Goal: Task Accomplishment & Management: Manage account settings

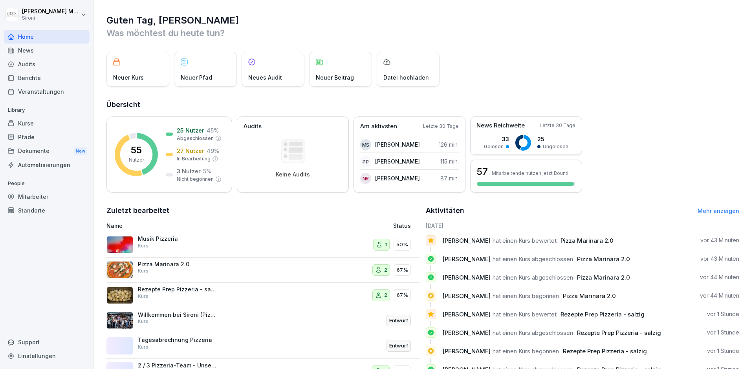
click at [24, 124] on div "Kurse" at bounding box center [47, 124] width 86 height 14
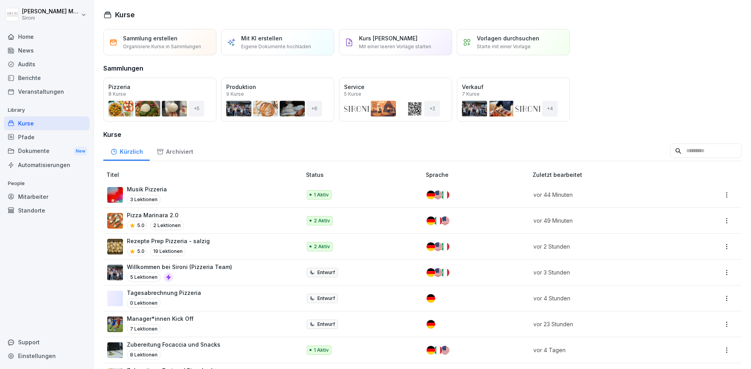
click at [36, 122] on div "Kurse" at bounding box center [47, 124] width 86 height 14
click at [0, 0] on div "Öffnen" at bounding box center [0, 0] width 0 height 0
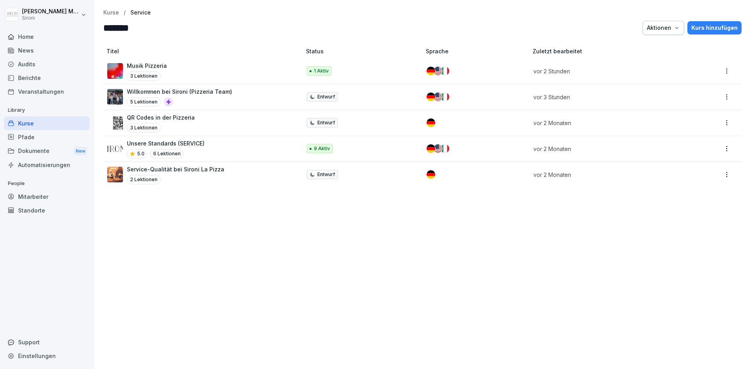
click at [172, 145] on p "Unsere Standards (SERVICE)" at bounding box center [166, 143] width 78 height 8
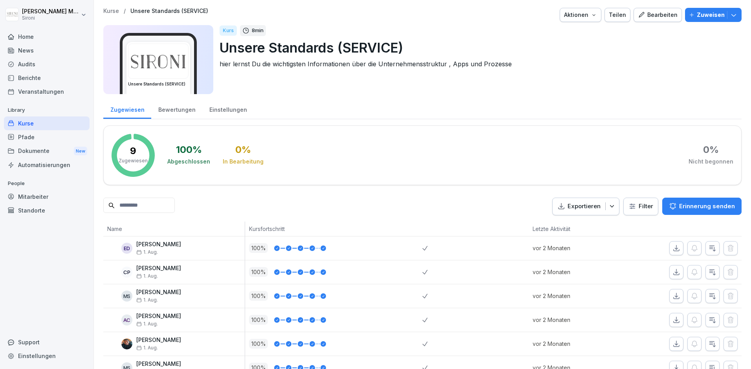
click at [624, 13] on div "Teilen" at bounding box center [616, 15] width 17 height 9
click at [655, 50] on p "Unsere Standards (SERVICE)" at bounding box center [476, 48] width 515 height 20
click at [622, 13] on div "Teilen" at bounding box center [616, 15] width 17 height 9
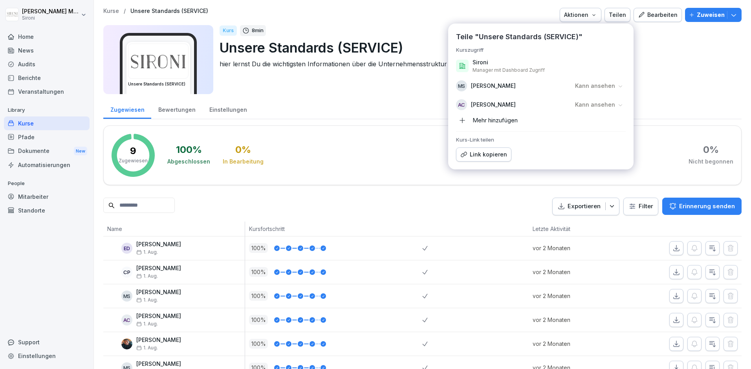
click at [481, 119] on div "Mehr hinzufügen" at bounding box center [487, 120] width 62 height 13
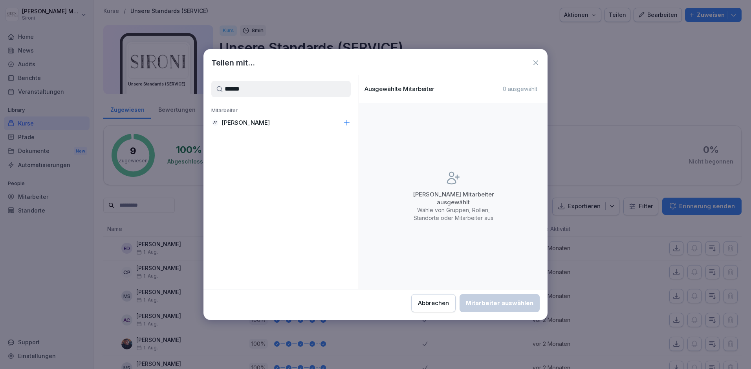
type input "******"
click at [292, 113] on p "Mitarbeiter" at bounding box center [280, 111] width 155 height 9
click at [290, 122] on div "AP Alessandro Petrucci" at bounding box center [280, 123] width 155 height 14
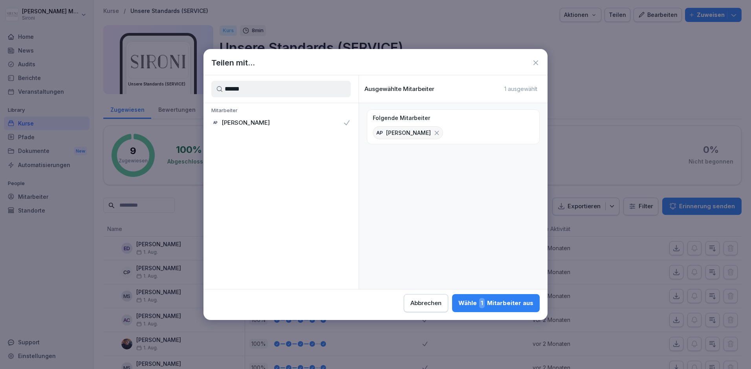
click at [488, 302] on div "Wähle 1 Mitarbeiter aus" at bounding box center [495, 303] width 75 height 10
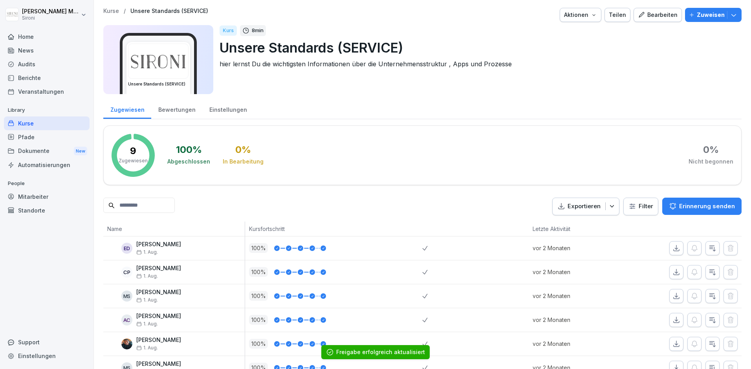
click at [621, 9] on button "Teilen" at bounding box center [617, 15] width 26 height 14
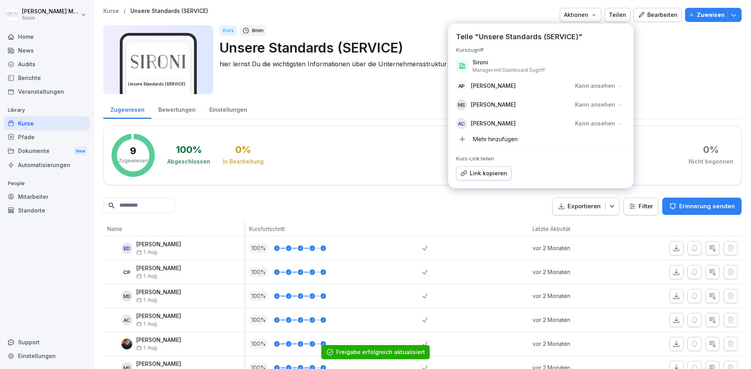
click at [689, 81] on div "Kurs 8 min Unsere Standards (SERVICE) hier lernst Du die wichtigsten Informatio…" at bounding box center [476, 59] width 515 height 69
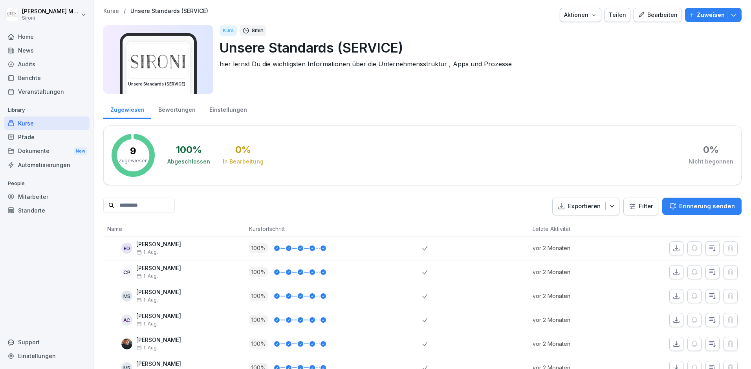
click at [110, 13] on p "Kurse" at bounding box center [111, 11] width 16 height 7
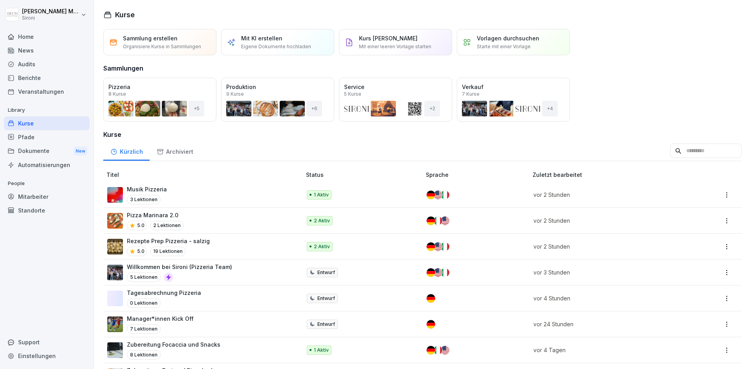
click at [0, 0] on div "Öffnen" at bounding box center [0, 0] width 0 height 0
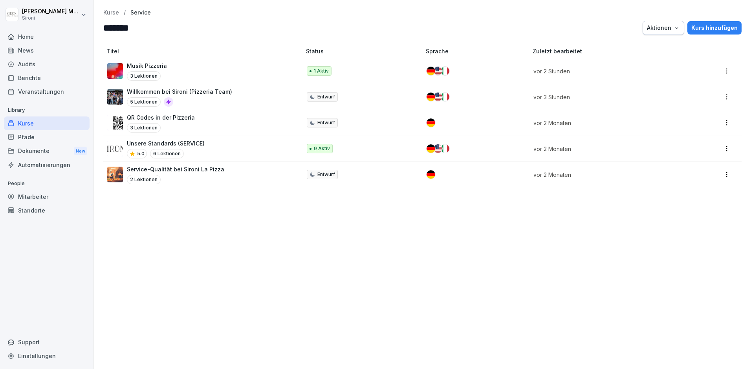
click at [110, 13] on p "Kurse" at bounding box center [111, 12] width 16 height 7
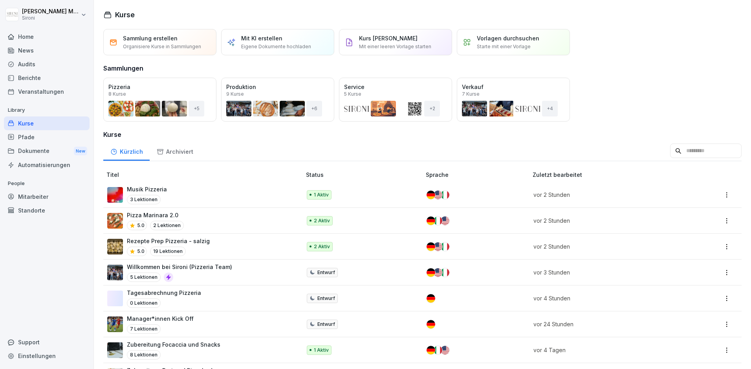
click at [0, 0] on div "Öffnen" at bounding box center [0, 0] width 0 height 0
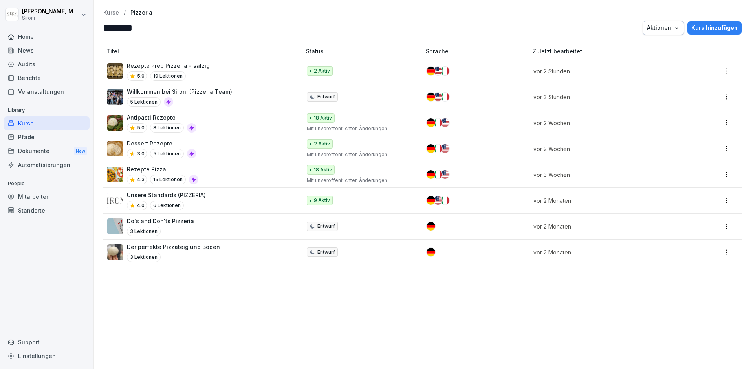
click at [206, 94] on p "Willkommen bei Sironi (Pizzeria Team)" at bounding box center [179, 92] width 105 height 8
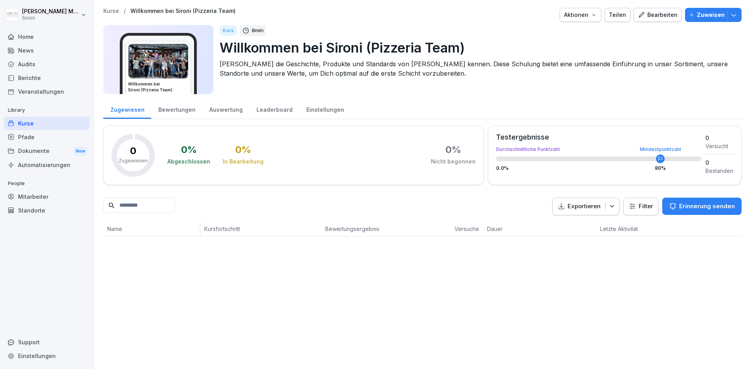
click at [621, 14] on div "Teilen" at bounding box center [616, 15] width 17 height 9
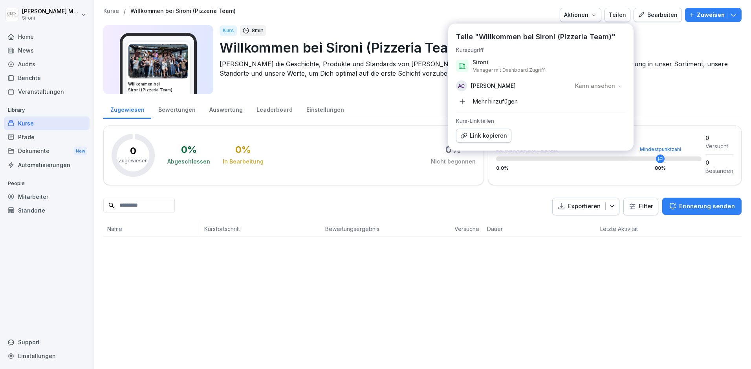
click at [481, 100] on div "Mehr hinzufügen" at bounding box center [487, 101] width 62 height 13
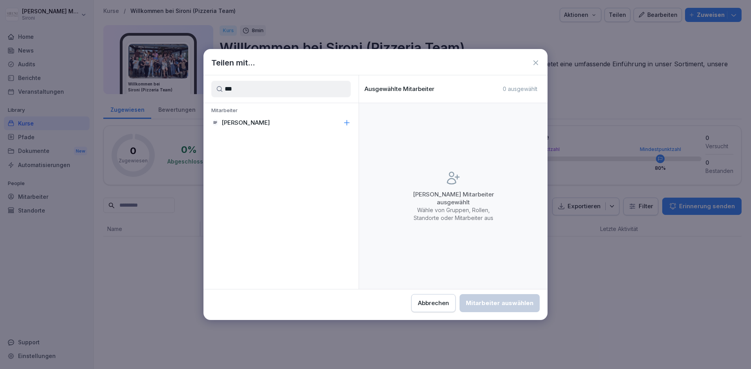
type input "***"
click at [270, 124] on p "[PERSON_NAME]" at bounding box center [245, 123] width 48 height 8
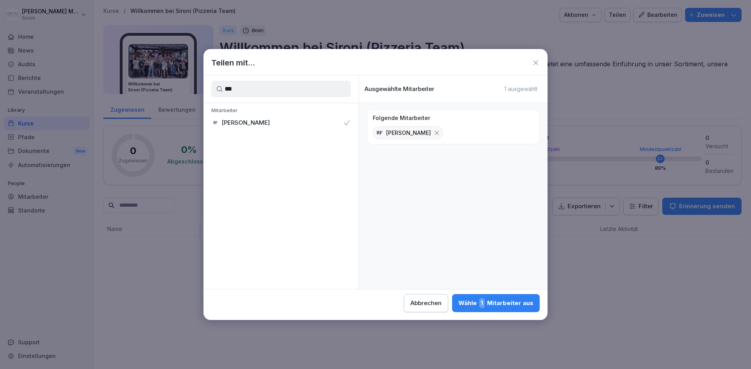
click at [501, 310] on button "Wähle 1 Mitarbeiter aus" at bounding box center [496, 303] width 88 height 18
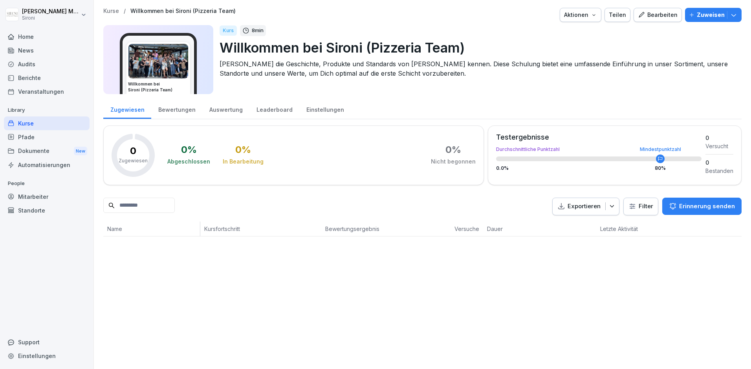
click at [110, 9] on p "Kurse" at bounding box center [111, 11] width 16 height 7
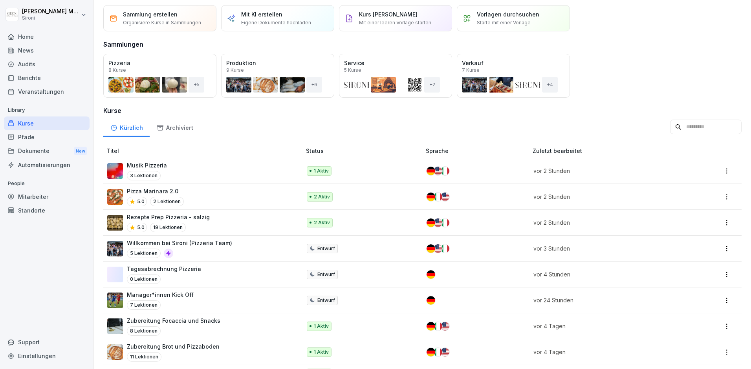
scroll to position [30, 0]
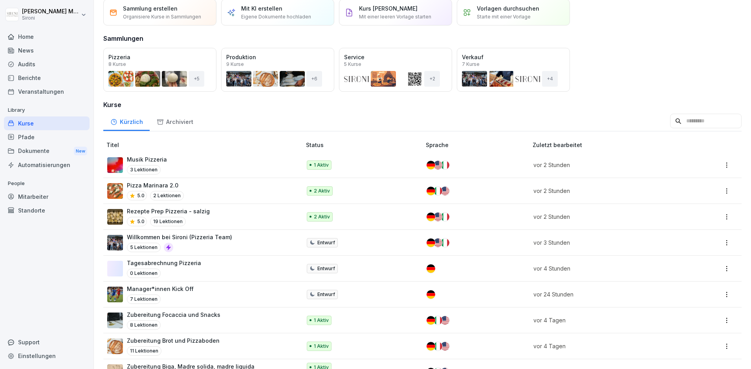
click at [151, 186] on p "Pizza Marinara 2.0" at bounding box center [155, 185] width 57 height 8
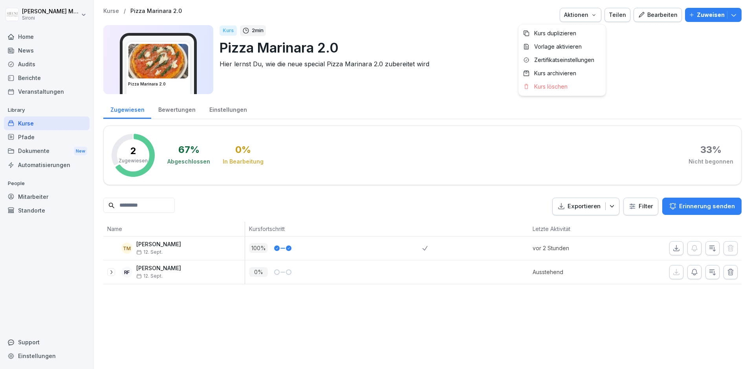
click at [595, 12] on icon "button" at bounding box center [593, 15] width 6 height 6
click at [738, 18] on button "Zuweisen" at bounding box center [713, 15] width 57 height 14
click at [111, 12] on p "Kurse" at bounding box center [111, 11] width 16 height 7
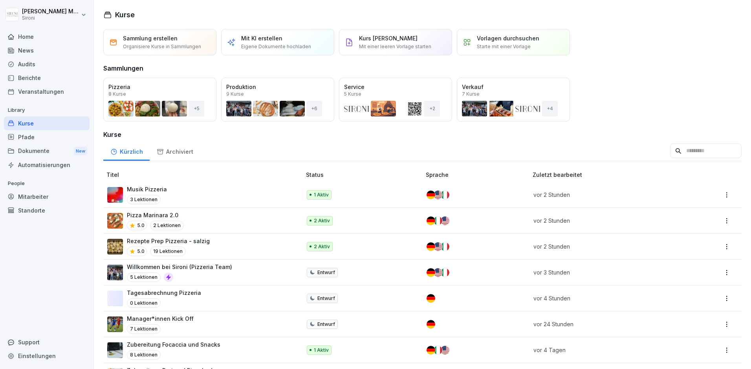
click at [28, 349] on div "Support" at bounding box center [47, 343] width 86 height 14
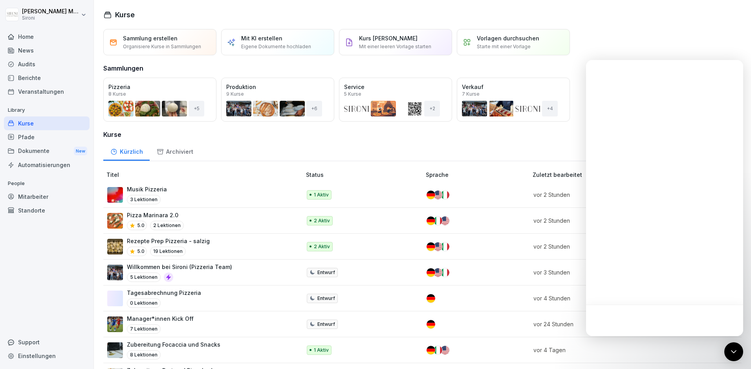
click at [22, 344] on div "Support" at bounding box center [47, 343] width 86 height 14
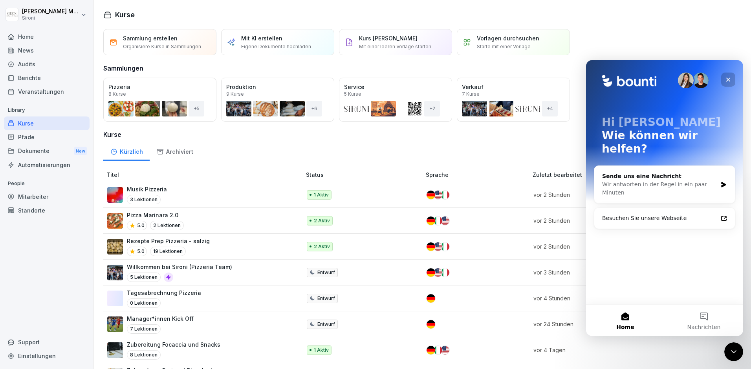
click at [731, 79] on div "Schließen" at bounding box center [728, 80] width 14 height 14
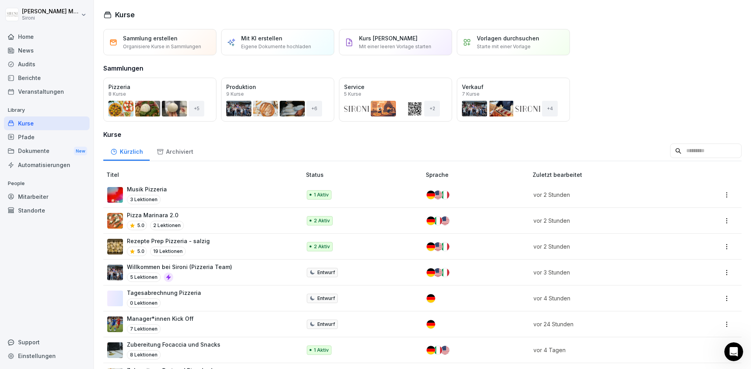
click at [40, 39] on div "Home" at bounding box center [47, 37] width 86 height 14
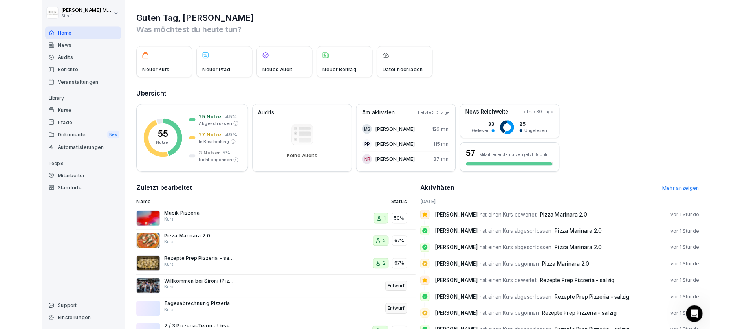
scroll to position [29, 0]
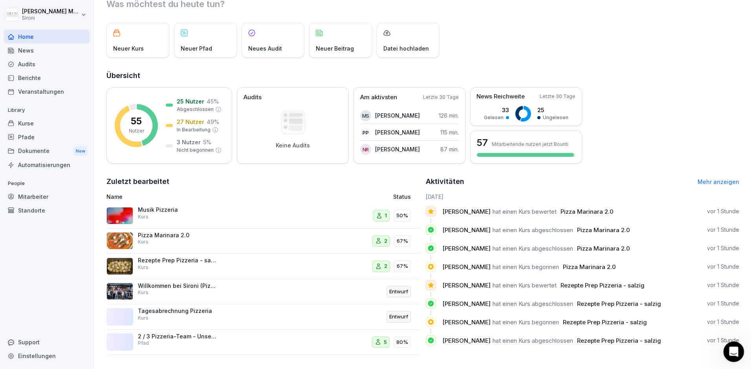
click at [726, 344] on div "Intercom-Nachrichtendienst öffnen" at bounding box center [732, 351] width 26 height 26
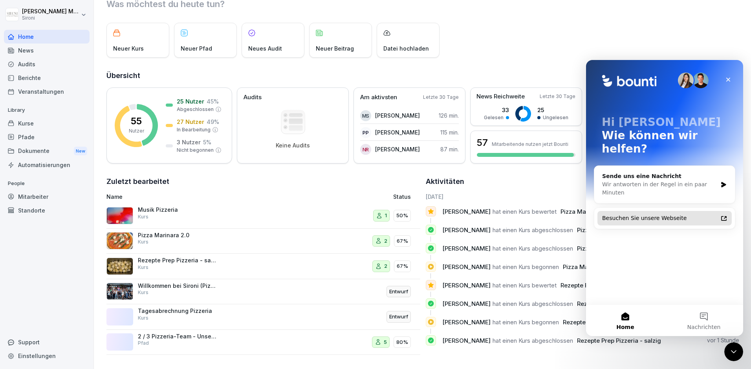
click at [647, 211] on div "Besuchen Sie unsere Webseite" at bounding box center [664, 218] width 134 height 15
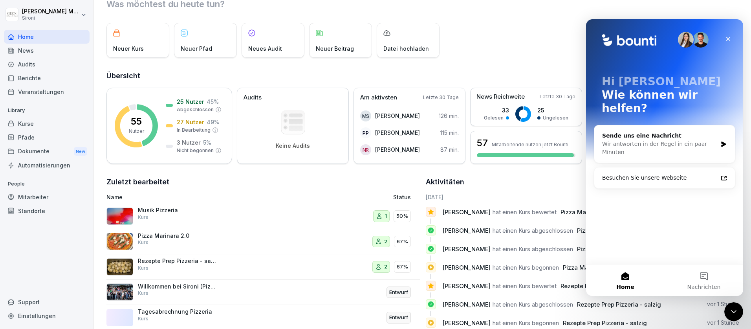
click at [27, 314] on div "Einstellungen" at bounding box center [47, 316] width 86 height 14
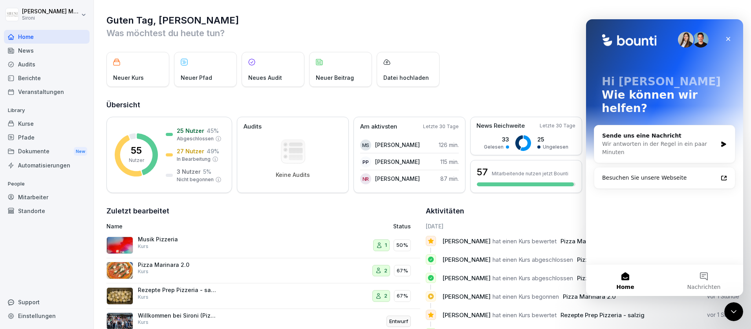
select select "**"
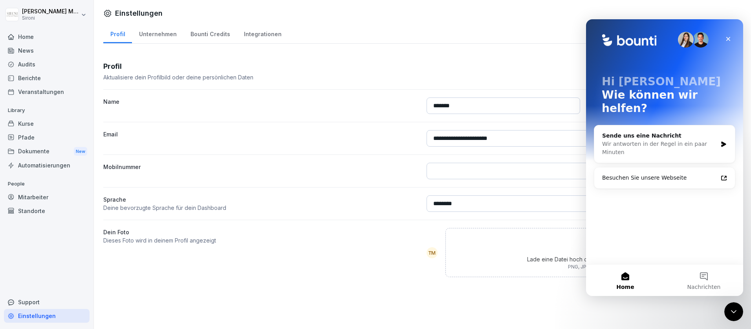
click at [25, 301] on div "Support" at bounding box center [47, 302] width 86 height 14
click at [44, 302] on div "Support" at bounding box center [47, 302] width 86 height 14
click at [26, 300] on div "Support" at bounding box center [47, 302] width 86 height 14
click at [23, 60] on div "Audits" at bounding box center [47, 64] width 86 height 14
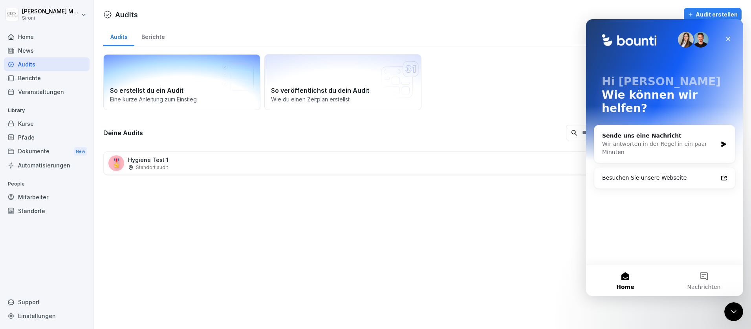
click at [187, 75] on div "So erstellst du ein Audit Eine kurze Anleitung zum Einstieg" at bounding box center [181, 82] width 157 height 56
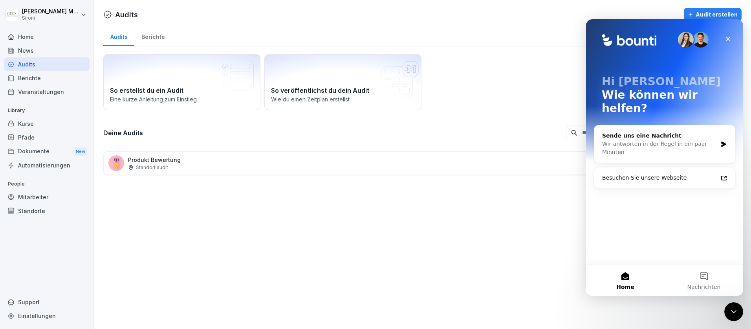
click at [33, 123] on div "Kurse" at bounding box center [47, 124] width 86 height 14
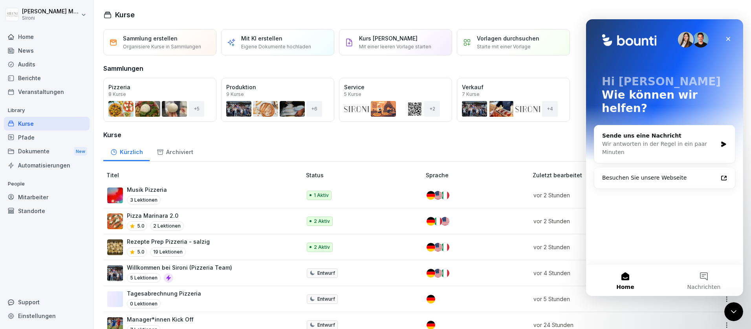
click at [177, 270] on p "Willkommen bei Sironi (Pizzeria Team)" at bounding box center [179, 267] width 105 height 8
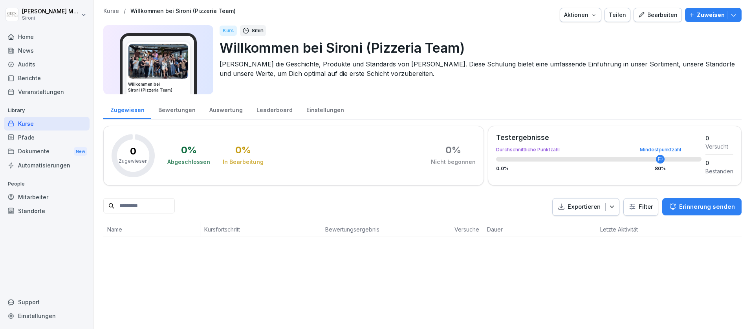
click at [718, 16] on p "Zuweisen" at bounding box center [710, 15] width 28 height 9
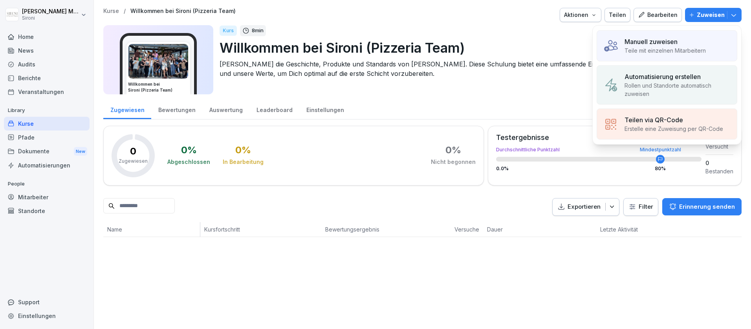
click at [685, 47] on p "Teile mit einzelnen Mitarbeitern" at bounding box center [664, 50] width 81 height 8
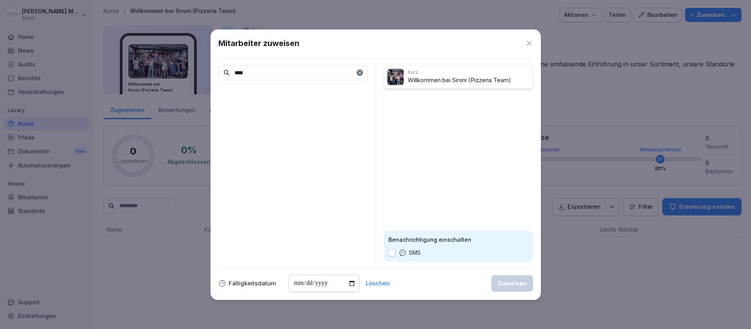
type input "****"
click at [526, 49] on div "Mitarbeiter zuweisen **** Kurs Willkommen bei Sironi (Pizzeria Team) Benachrich…" at bounding box center [375, 164] width 330 height 270
click at [528, 43] on icon at bounding box center [528, 43] width 5 height 5
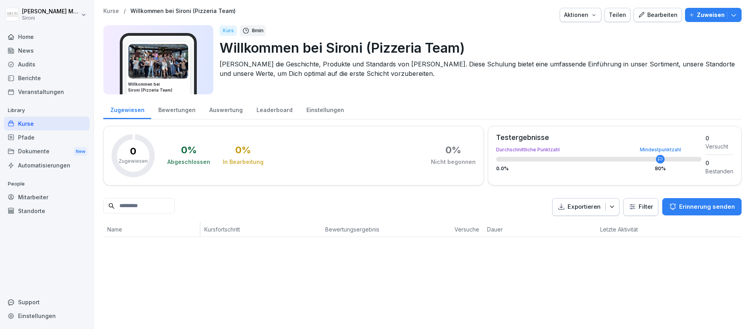
click at [628, 9] on button "Teilen" at bounding box center [617, 15] width 26 height 14
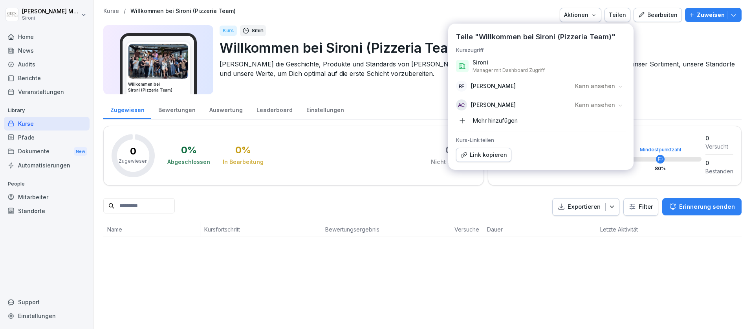
click at [626, 11] on div "Teilen" at bounding box center [616, 15] width 17 height 9
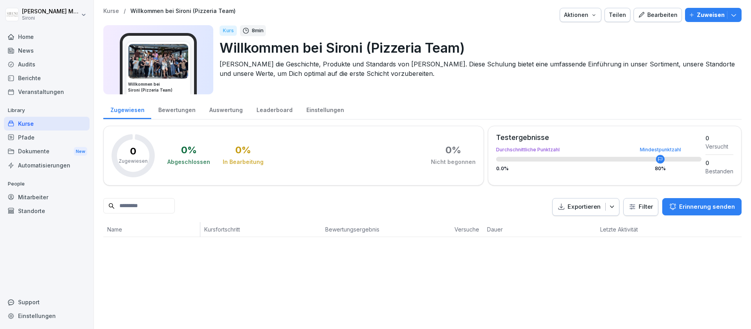
click at [665, 18] on div "Bearbeiten" at bounding box center [658, 15] width 40 height 9
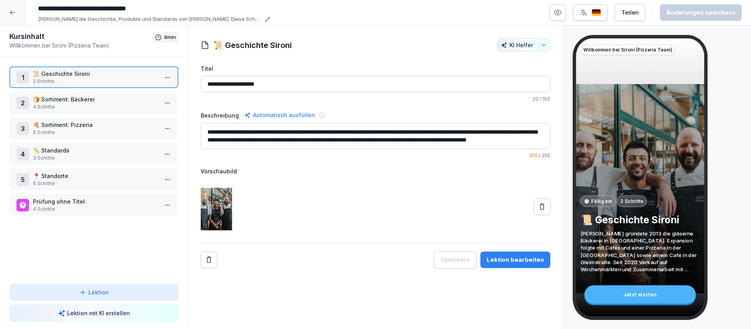
click at [100, 125] on p "🍕 Sortiment: Pizzeria" at bounding box center [95, 125] width 125 height 8
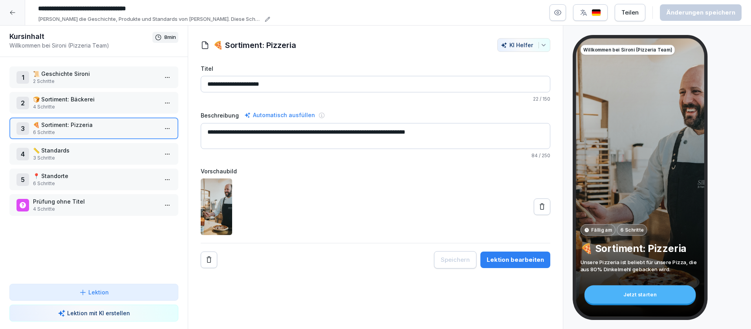
click at [172, 128] on html "**********" at bounding box center [375, 164] width 751 height 329
click at [151, 146] on div "Schritte bearbeiten" at bounding box center [138, 144] width 60 height 8
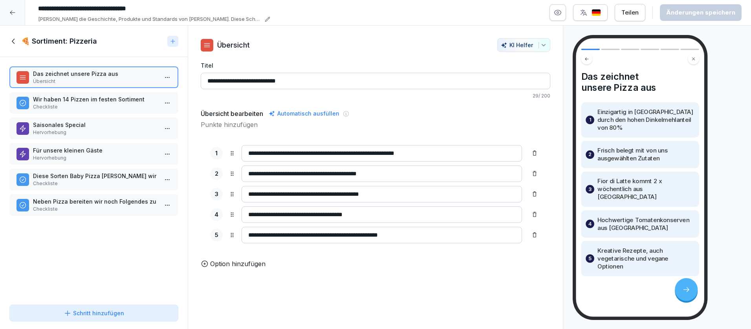
click at [113, 101] on p "Wir haben 14 Pizzen im festen Sortiment" at bounding box center [95, 99] width 125 height 8
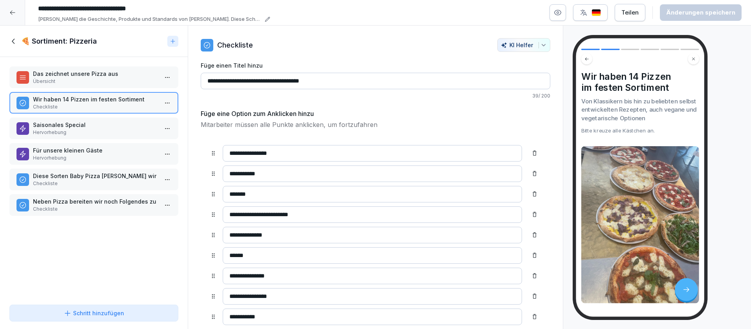
click at [22, 13] on div at bounding box center [12, 12] width 25 height 25
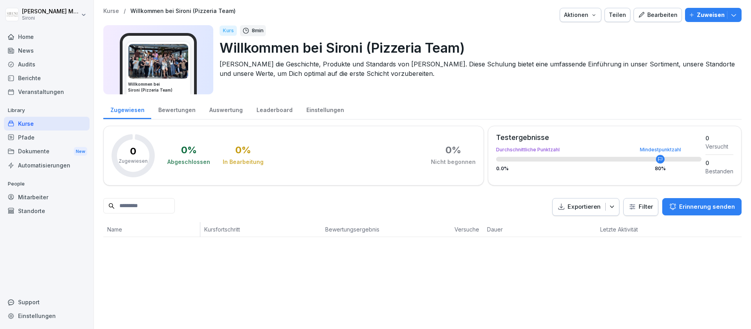
click at [24, 122] on div "Kurse" at bounding box center [47, 124] width 86 height 14
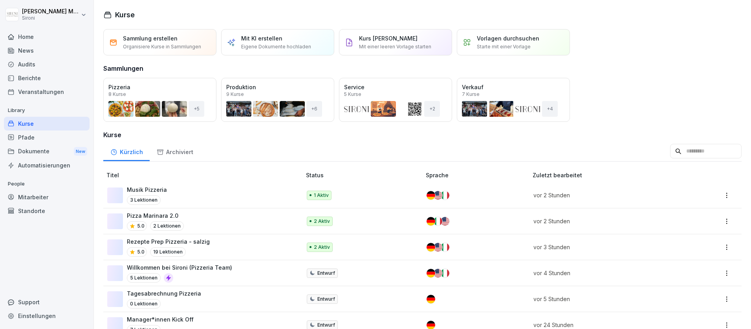
click at [24, 126] on div "Kurse" at bounding box center [47, 124] width 86 height 14
click at [490, 43] on p "Starte mit einer Vorlage" at bounding box center [504, 46] width 54 height 7
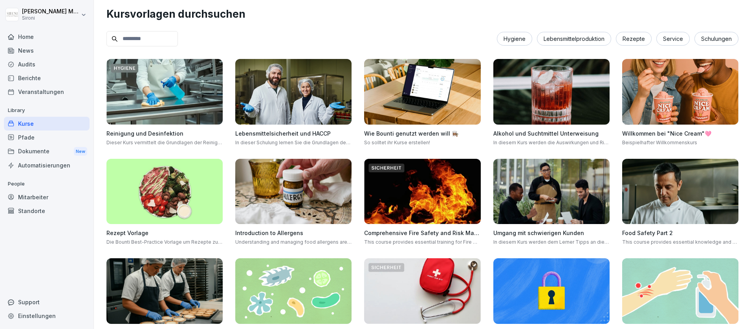
click at [157, 38] on input at bounding box center [141, 38] width 71 height 15
click at [22, 130] on link "Pfade" at bounding box center [47, 137] width 86 height 14
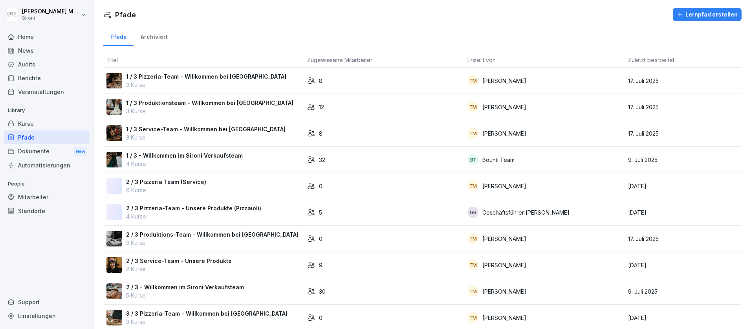
click at [32, 138] on div "Pfade" at bounding box center [47, 137] width 86 height 14
click at [22, 126] on div "Kurse" at bounding box center [47, 124] width 86 height 14
